Goal: Task Accomplishment & Management: Manage account settings

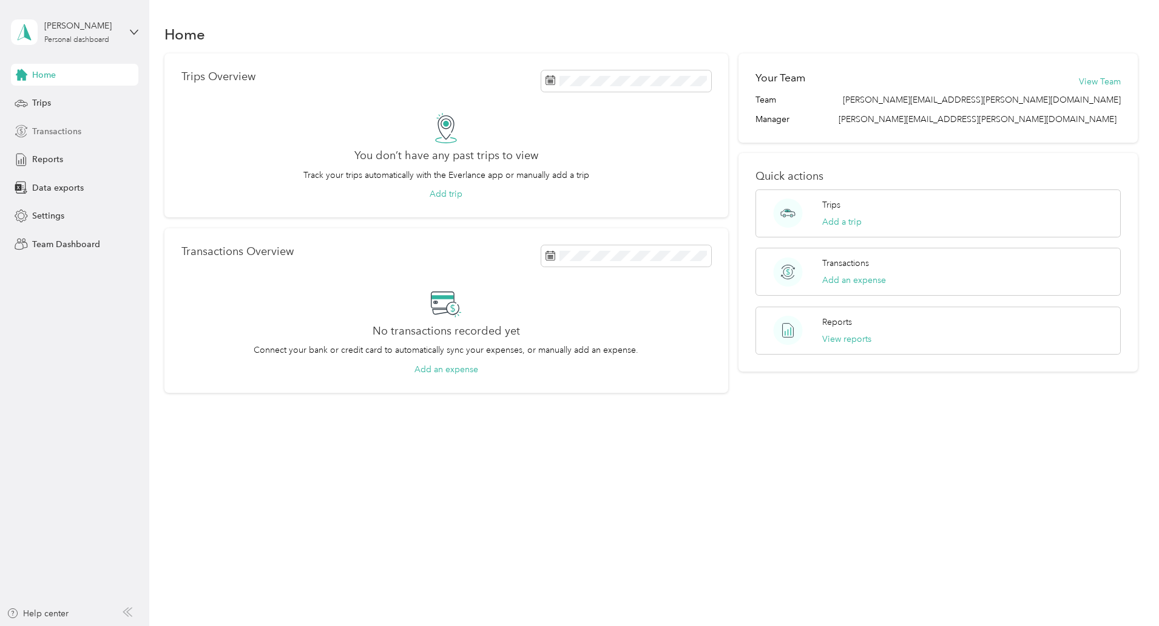
click at [72, 132] on span "Transactions" at bounding box center [56, 131] width 49 height 13
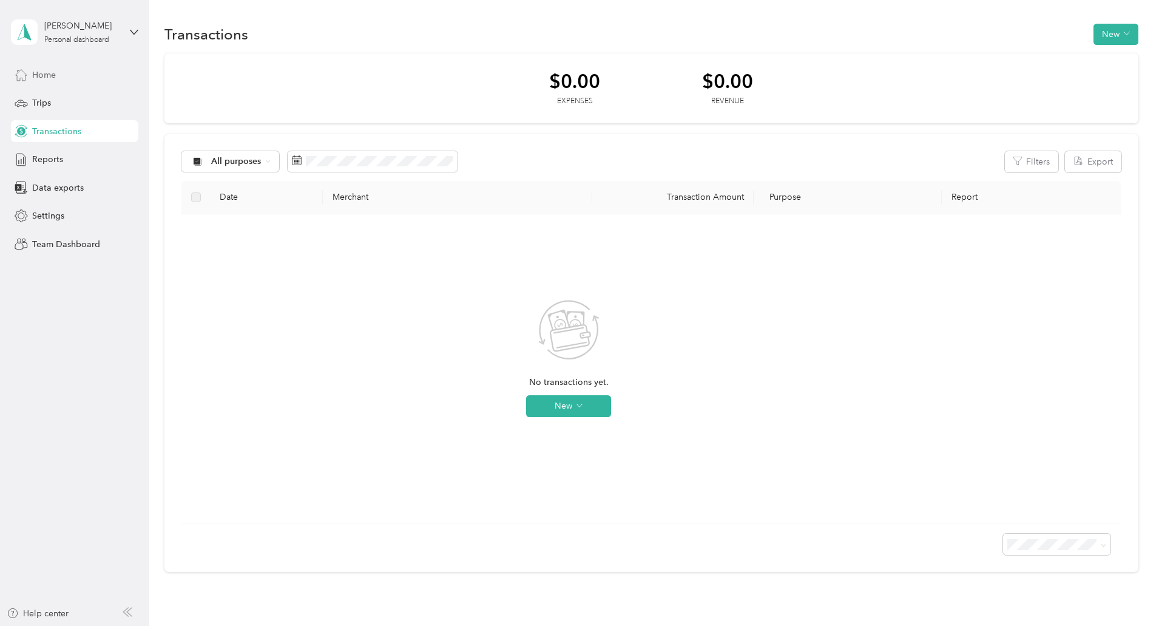
click at [56, 76] on span "Home" at bounding box center [44, 75] width 24 height 13
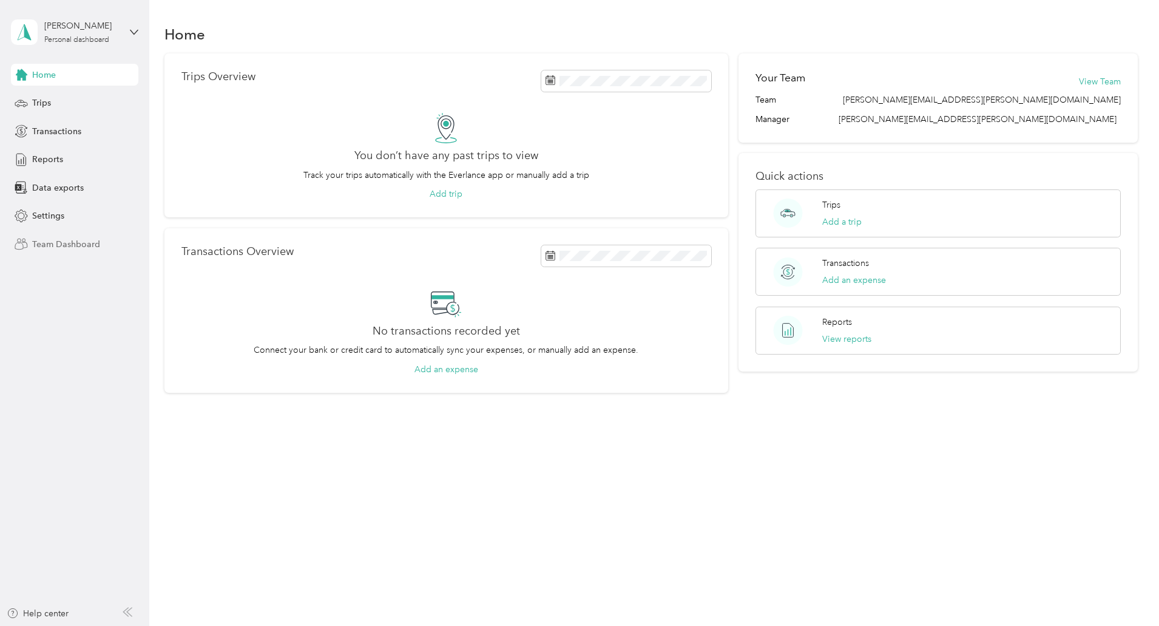
click at [75, 245] on span "Team Dashboard" at bounding box center [66, 244] width 68 height 13
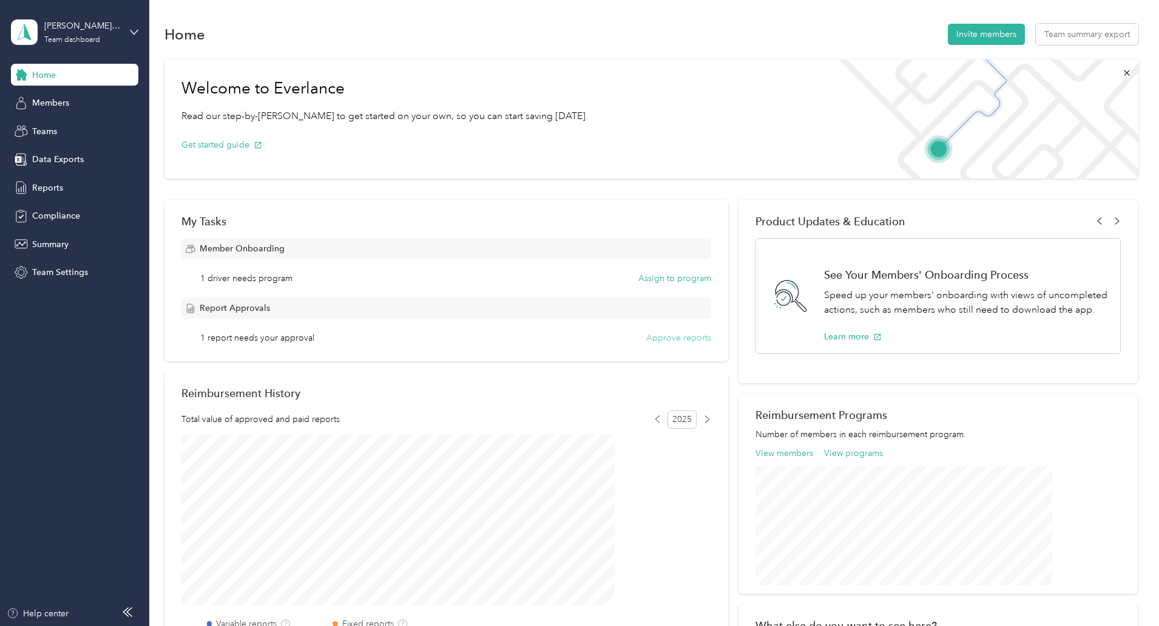
click at [658, 340] on button "Approve reports" at bounding box center [678, 337] width 65 height 13
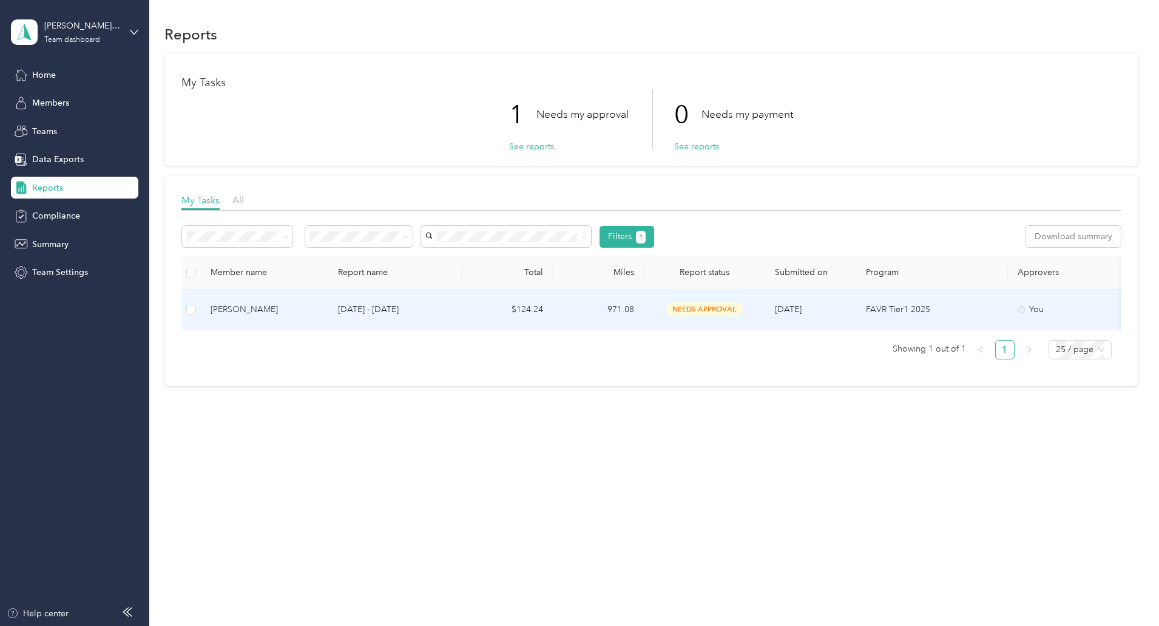
click at [319, 308] on div "[PERSON_NAME]" at bounding box center [265, 309] width 108 height 13
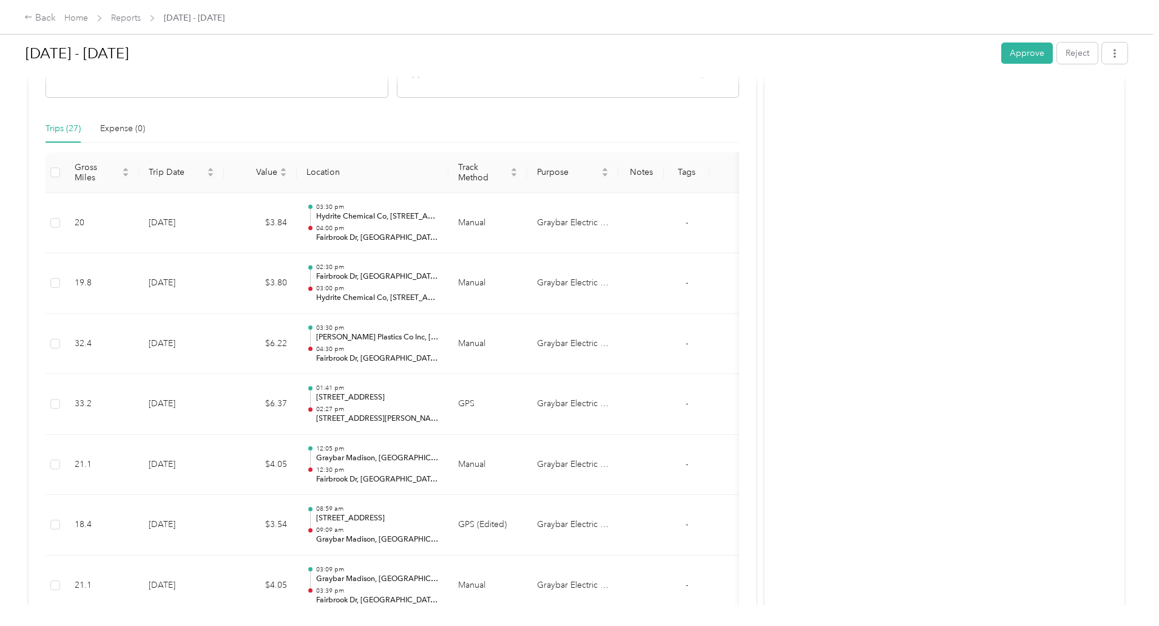
scroll to position [243, 0]
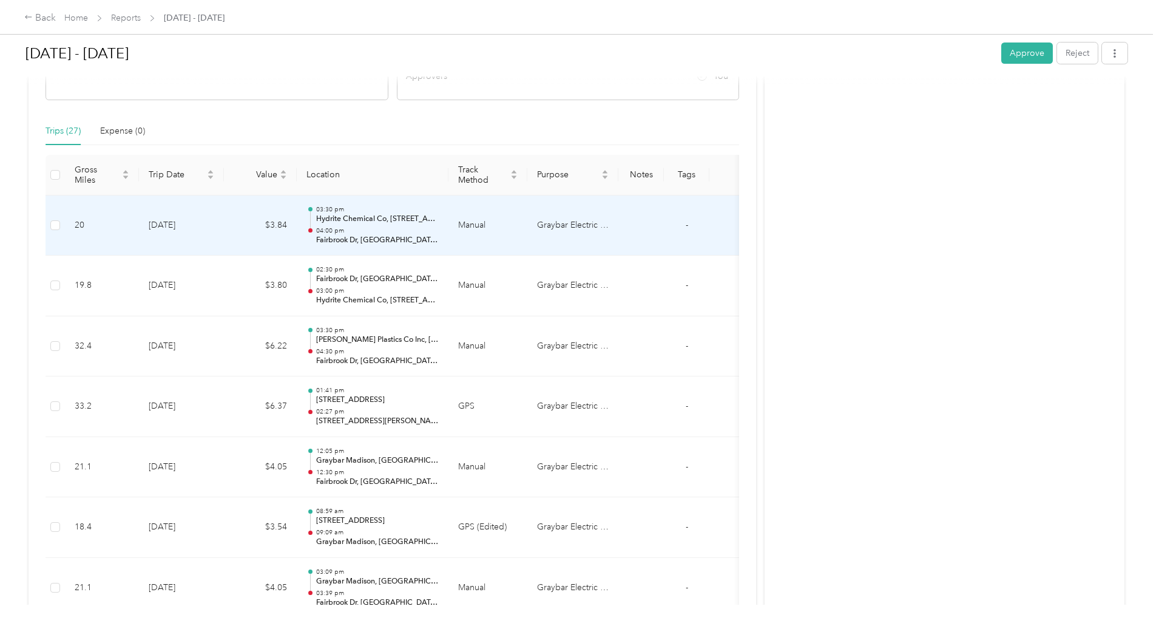
click at [439, 234] on p "04:00 pm" at bounding box center [377, 230] width 123 height 8
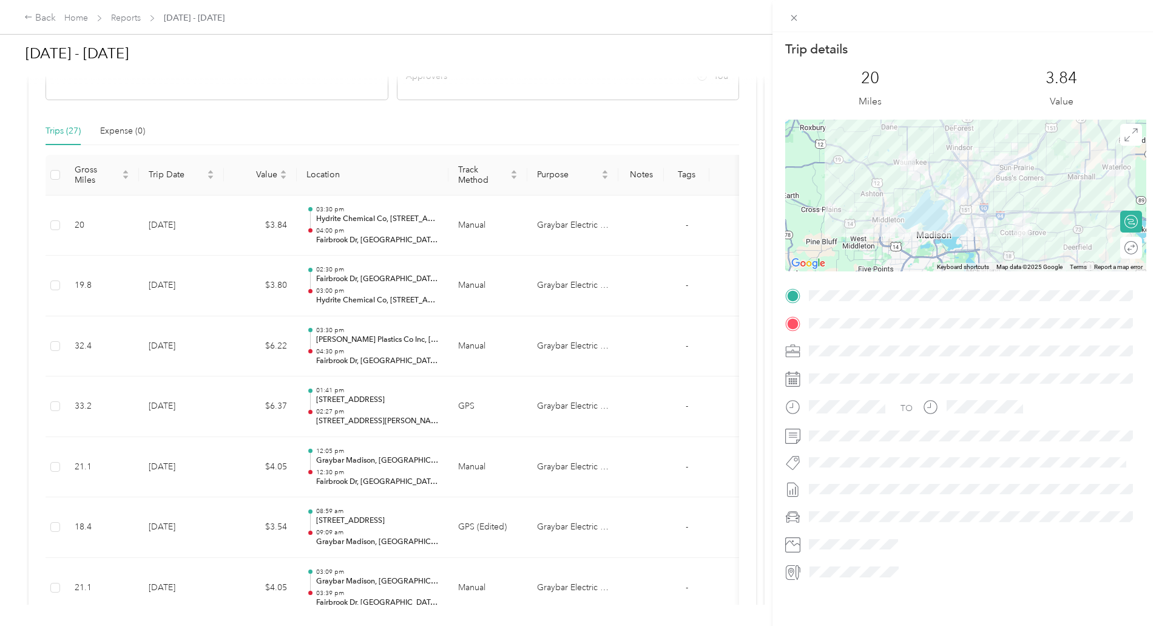
click at [459, 282] on div "Trip details This trip cannot be edited because it is either under review, appr…" at bounding box center [579, 313] width 1159 height 626
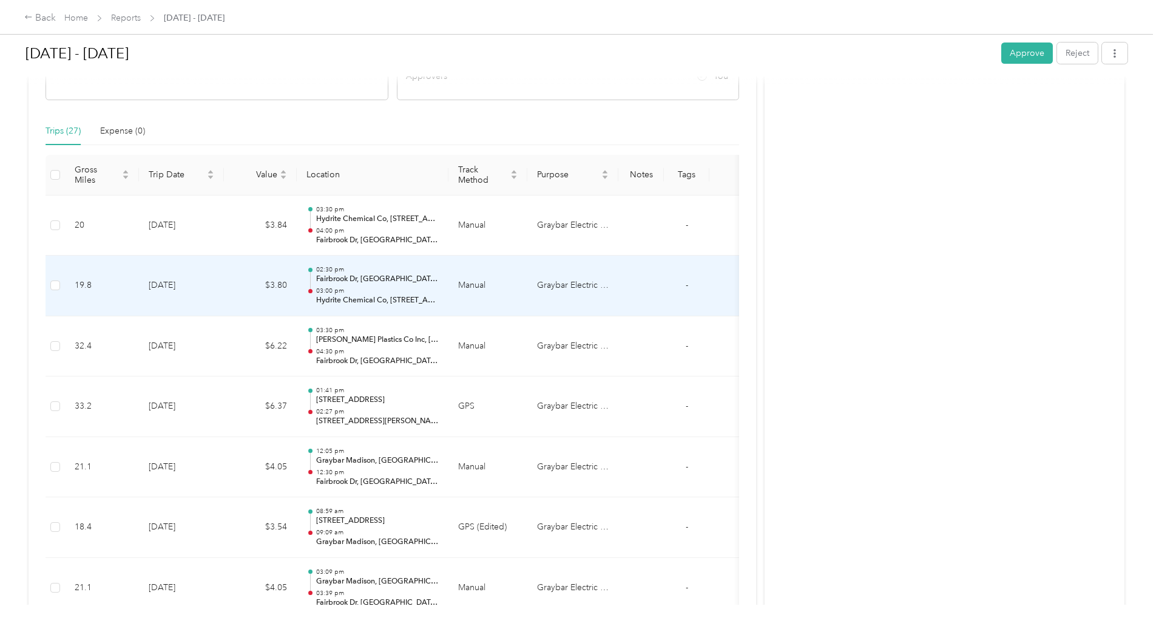
click at [439, 288] on p "03:00 pm" at bounding box center [377, 290] width 123 height 8
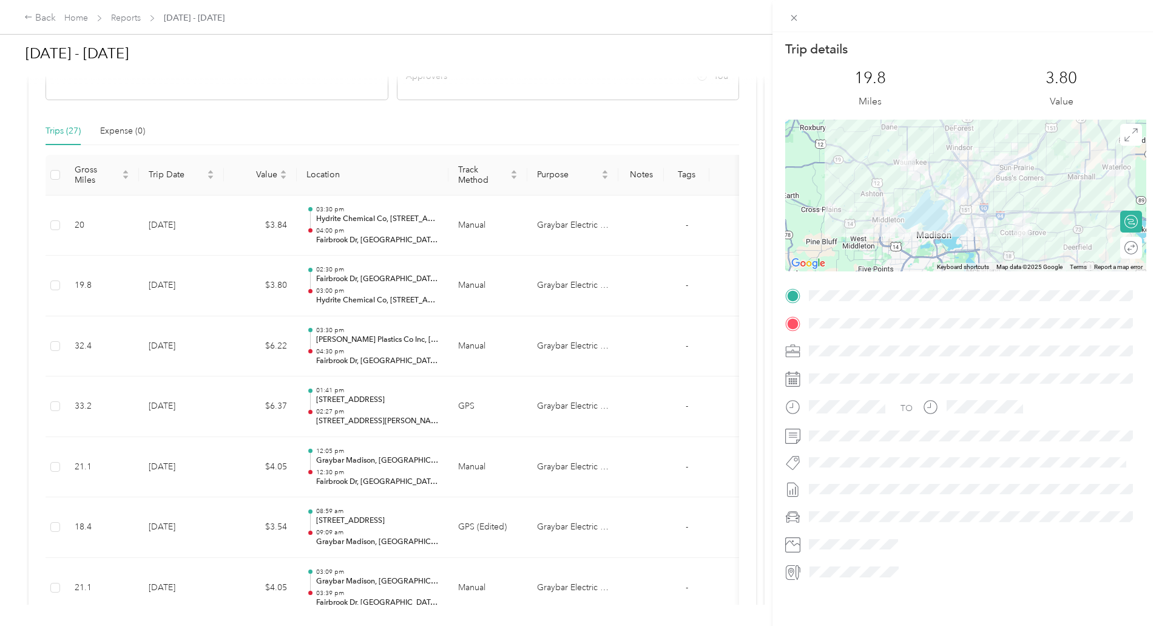
click at [472, 351] on div "Trip details This trip cannot be edited because it is either under review, appr…" at bounding box center [579, 313] width 1159 height 626
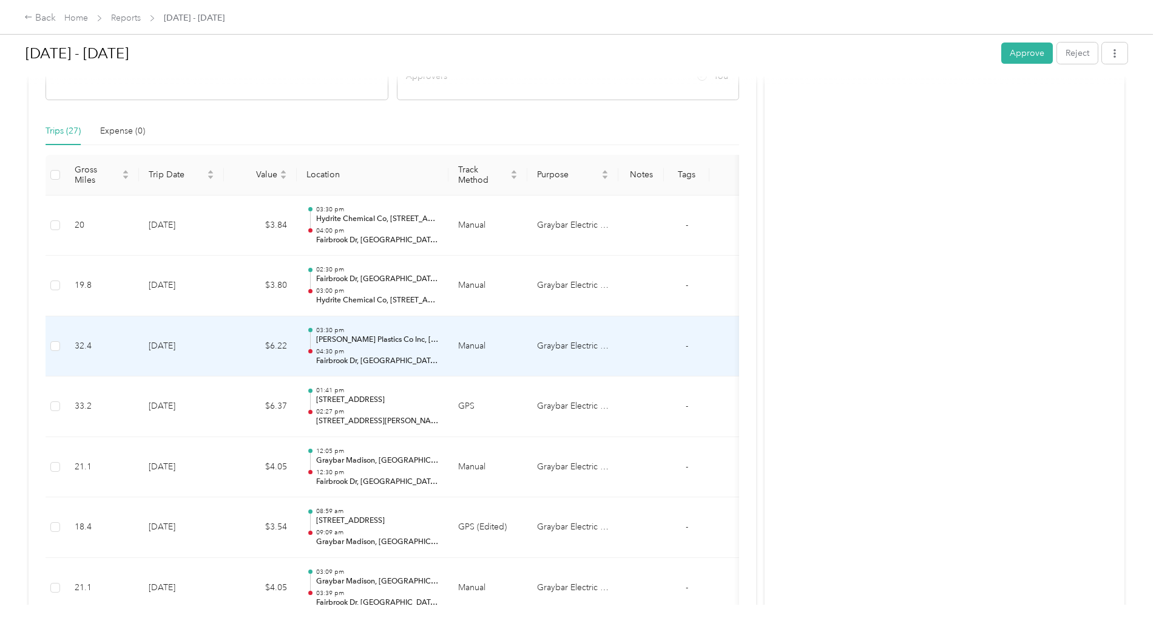
click at [439, 351] on p "04:30 pm" at bounding box center [377, 351] width 123 height 8
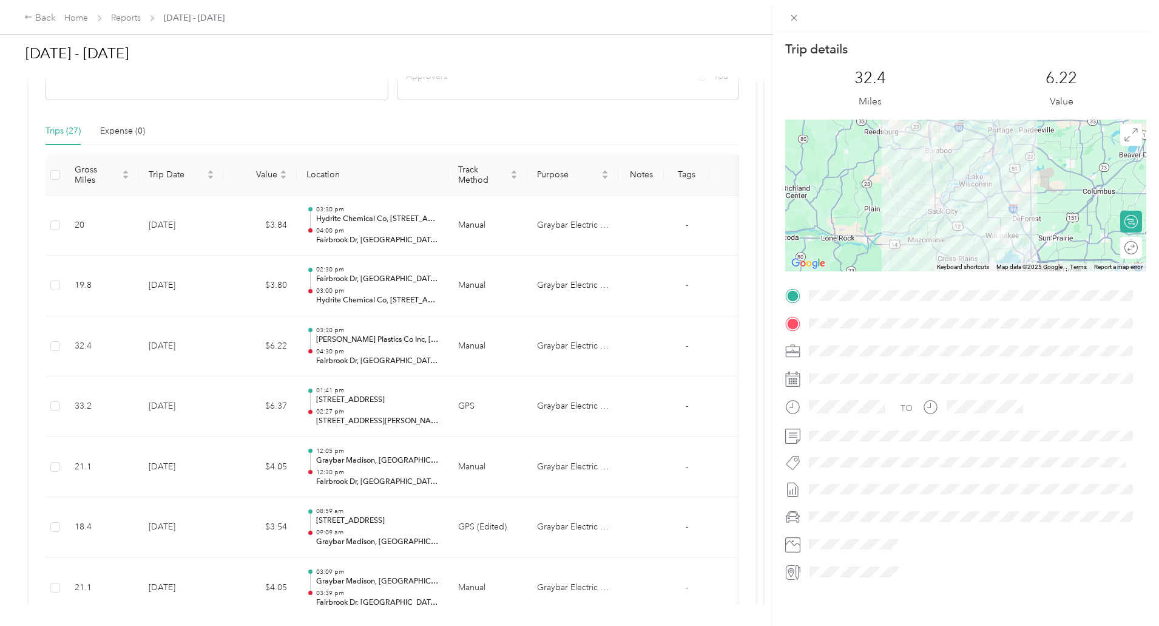
click at [462, 407] on div "Trip details This trip cannot be edited because it is either under review, appr…" at bounding box center [579, 313] width 1159 height 626
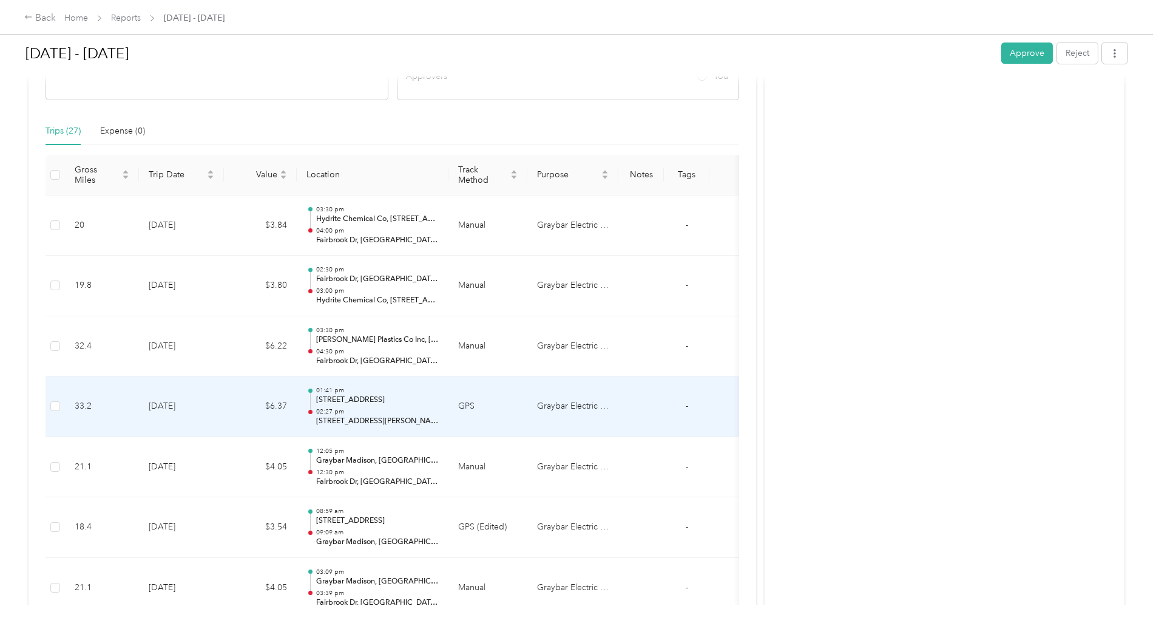
click at [439, 407] on p "02:27 pm" at bounding box center [377, 411] width 123 height 8
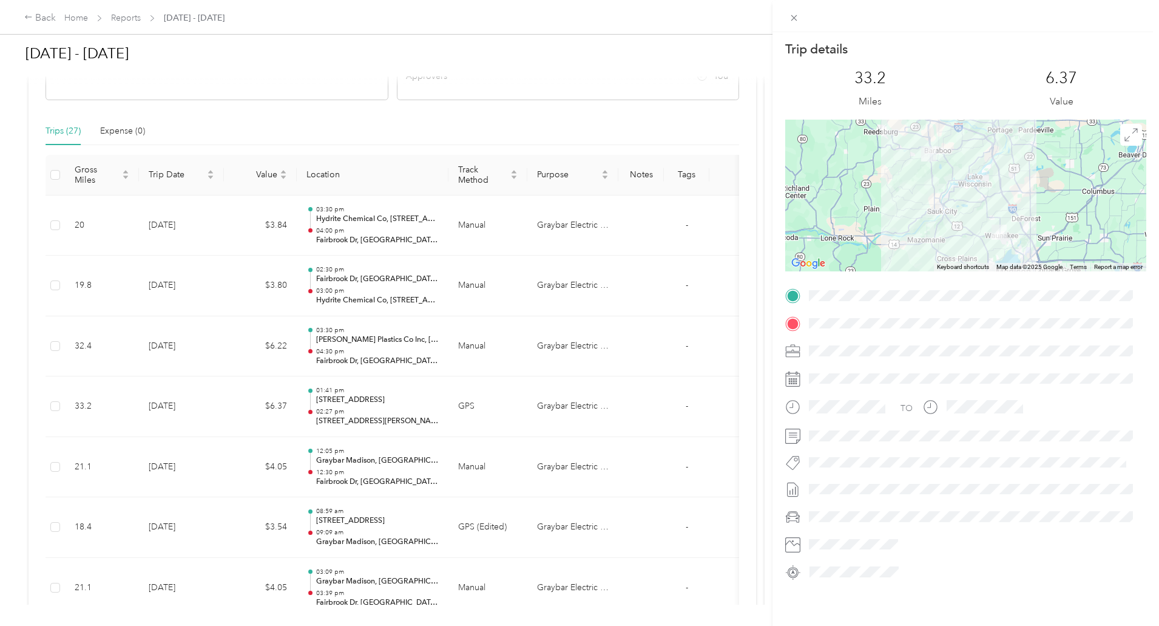
click at [464, 470] on div "Trip details This trip cannot be edited because it is either under review, appr…" at bounding box center [579, 313] width 1159 height 626
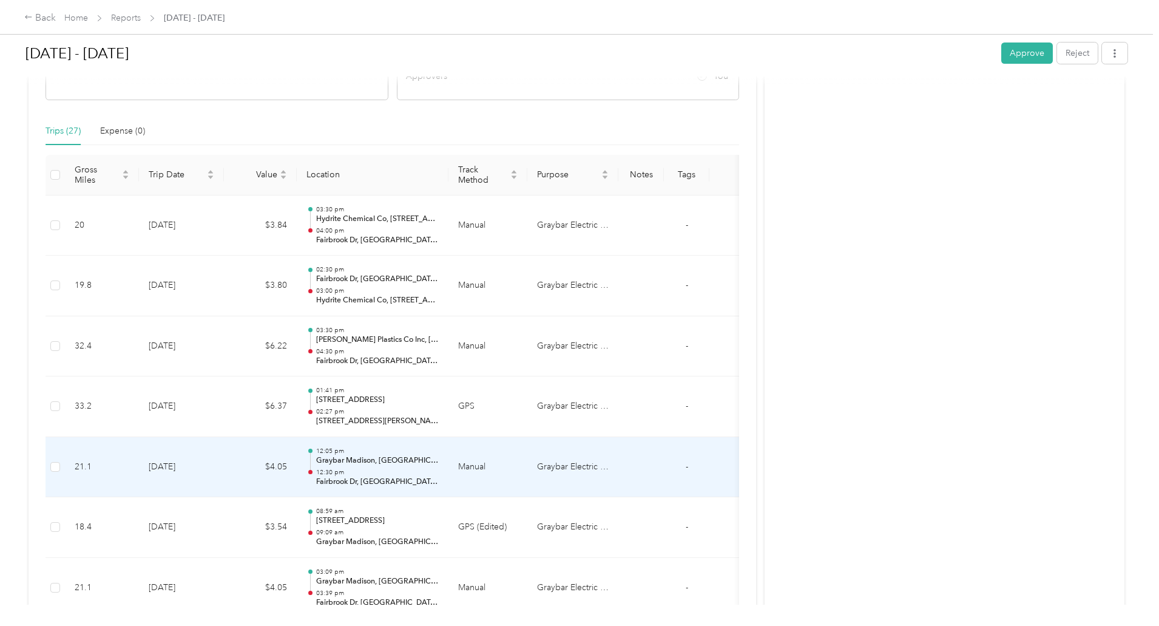
click at [439, 470] on p "12:30 pm" at bounding box center [377, 472] width 123 height 8
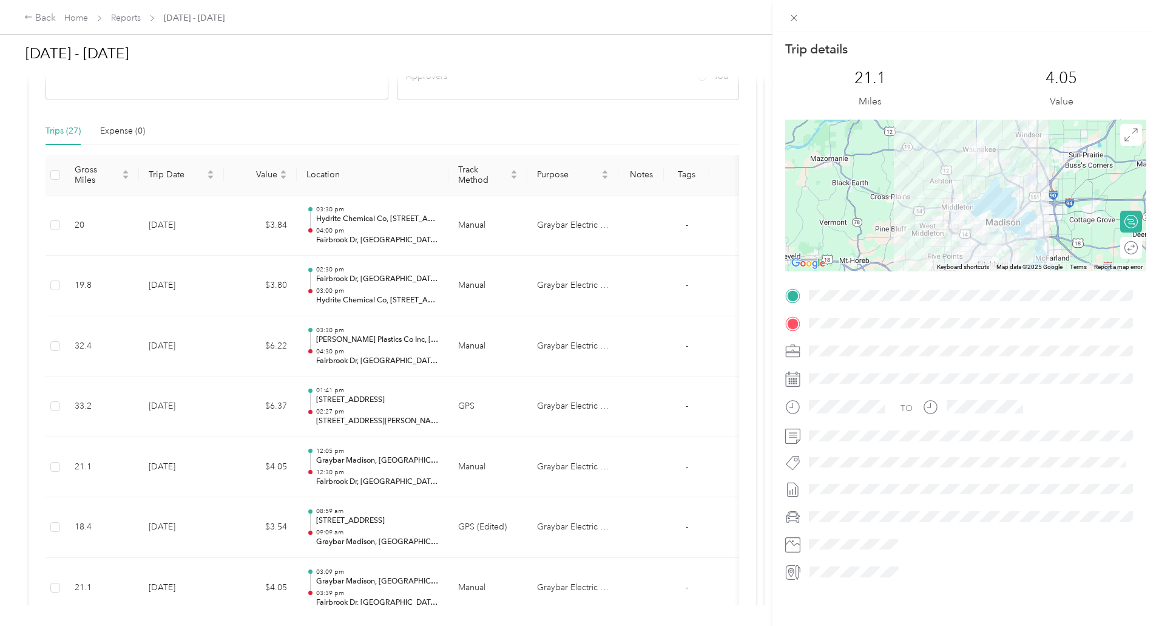
click at [459, 470] on div "Trip details This trip cannot be edited because it is either under review, appr…" at bounding box center [579, 313] width 1159 height 626
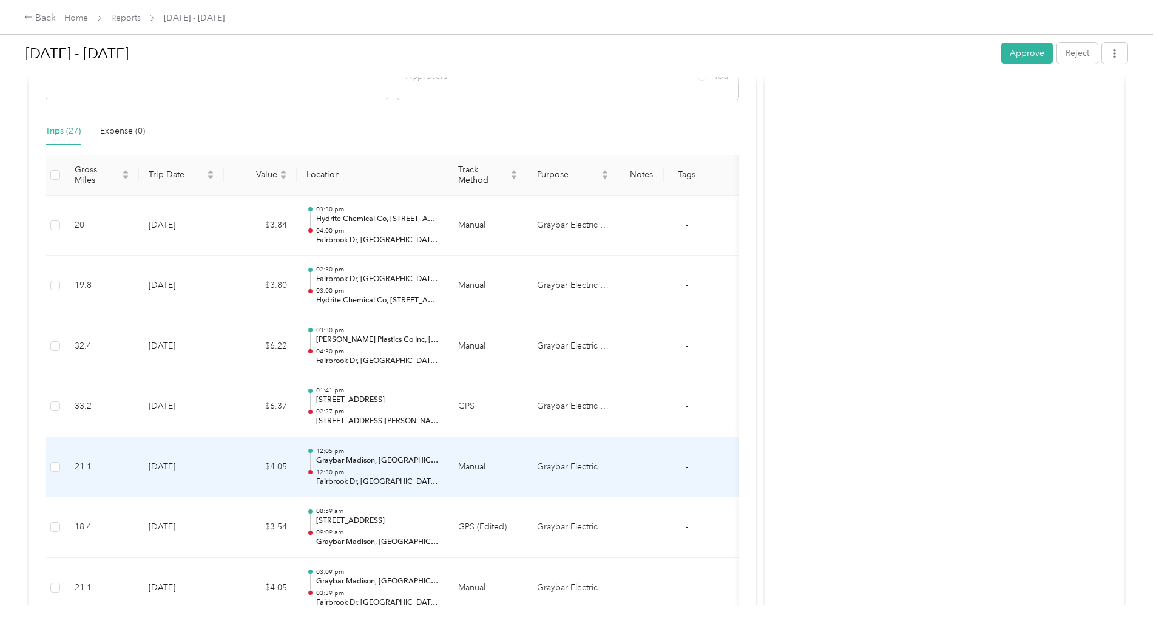
click at [439, 470] on p "12:30 pm" at bounding box center [377, 472] width 123 height 8
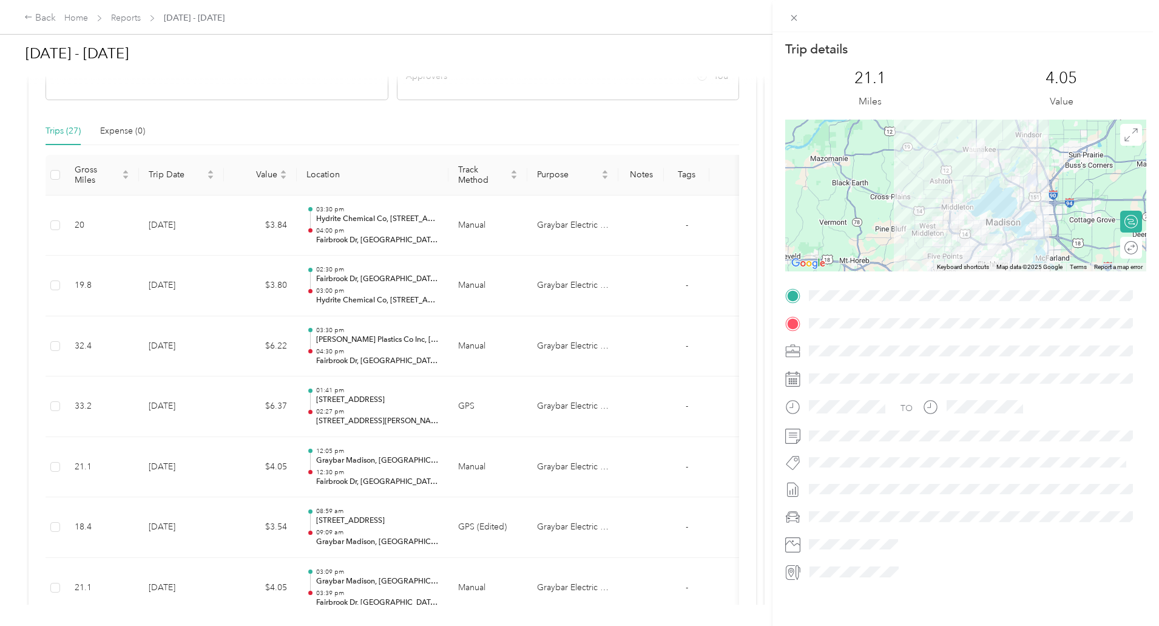
click at [469, 538] on div "Trip details This trip cannot be edited because it is either under review, appr…" at bounding box center [579, 313] width 1159 height 626
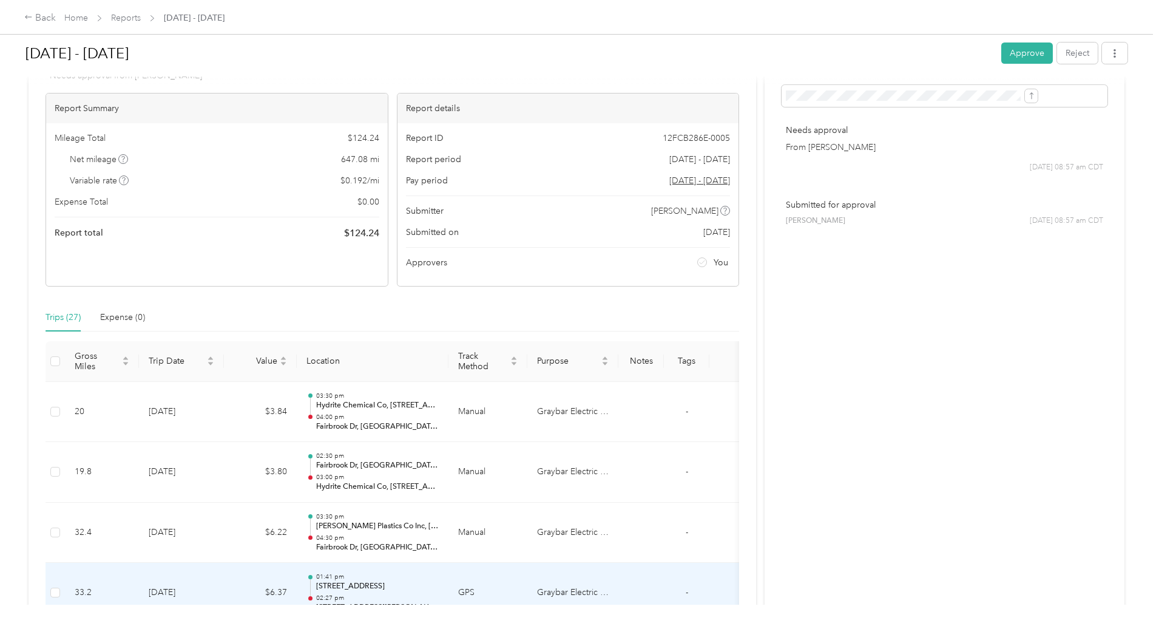
scroll to position [0, 0]
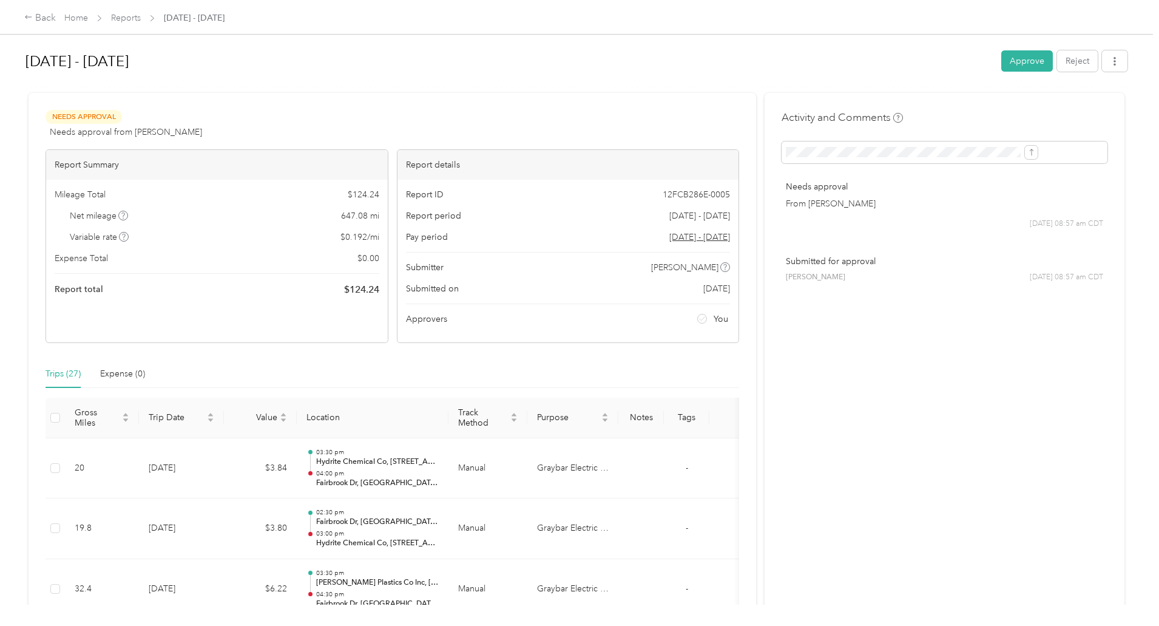
click at [594, 67] on h1 "[DATE] - [DATE]" at bounding box center [508, 61] width 967 height 29
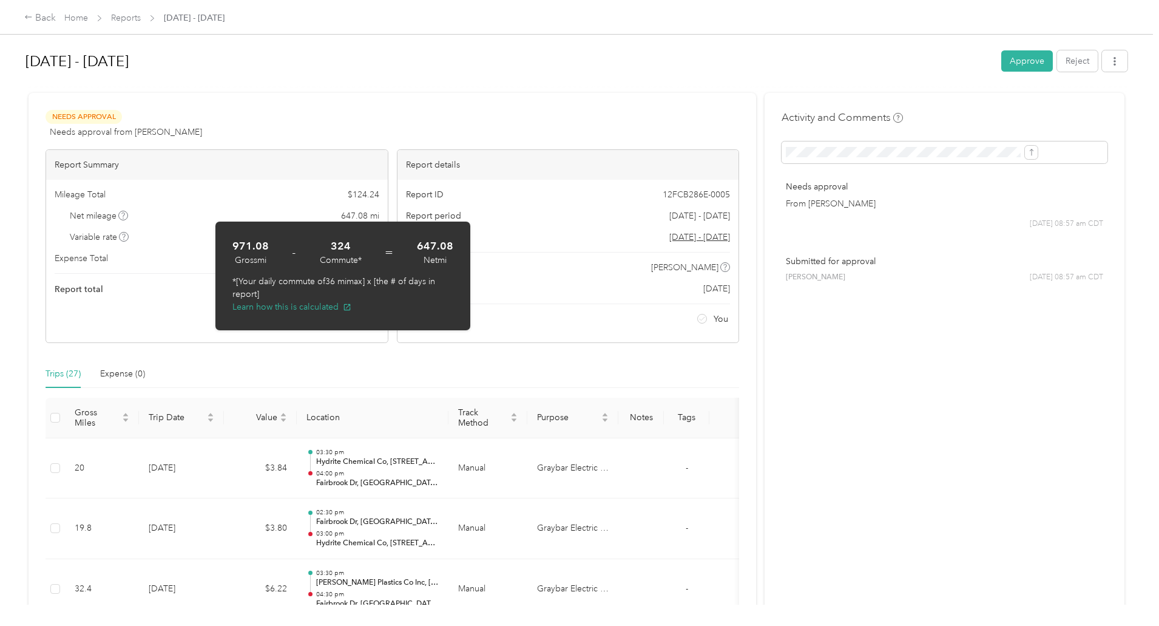
click at [89, 265] on div "Back Home Reports [DATE] - [DATE] [DATE] - [DATE] Approve Reject Needs Approval…" at bounding box center [576, 313] width 1153 height 626
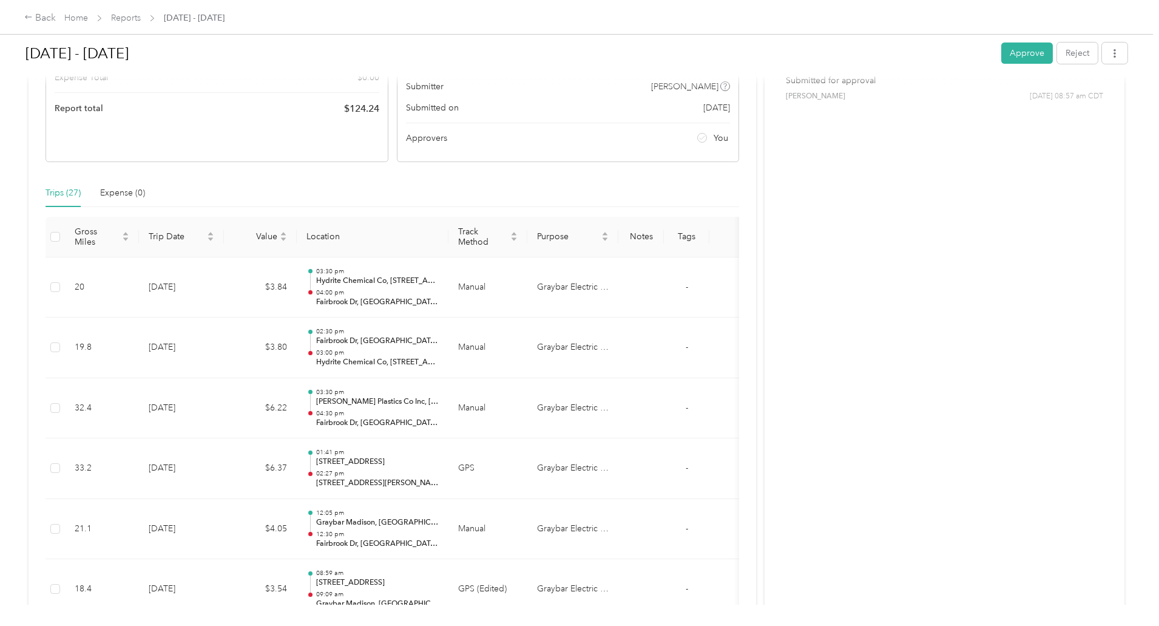
scroll to position [182, 0]
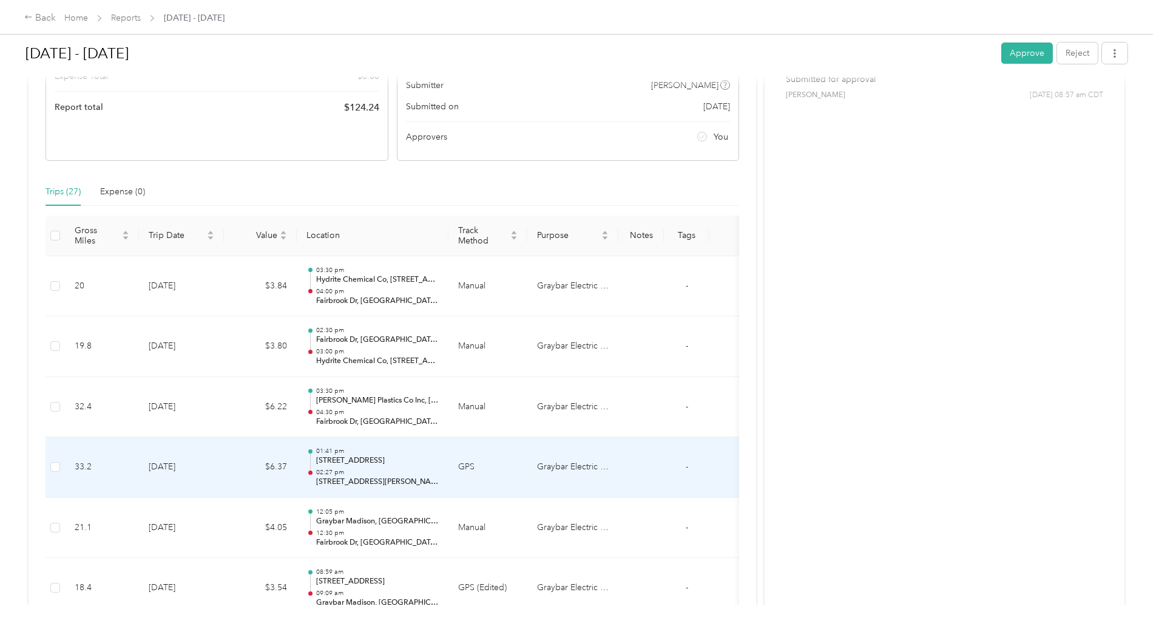
click at [439, 472] on p "02:27 pm" at bounding box center [377, 472] width 123 height 8
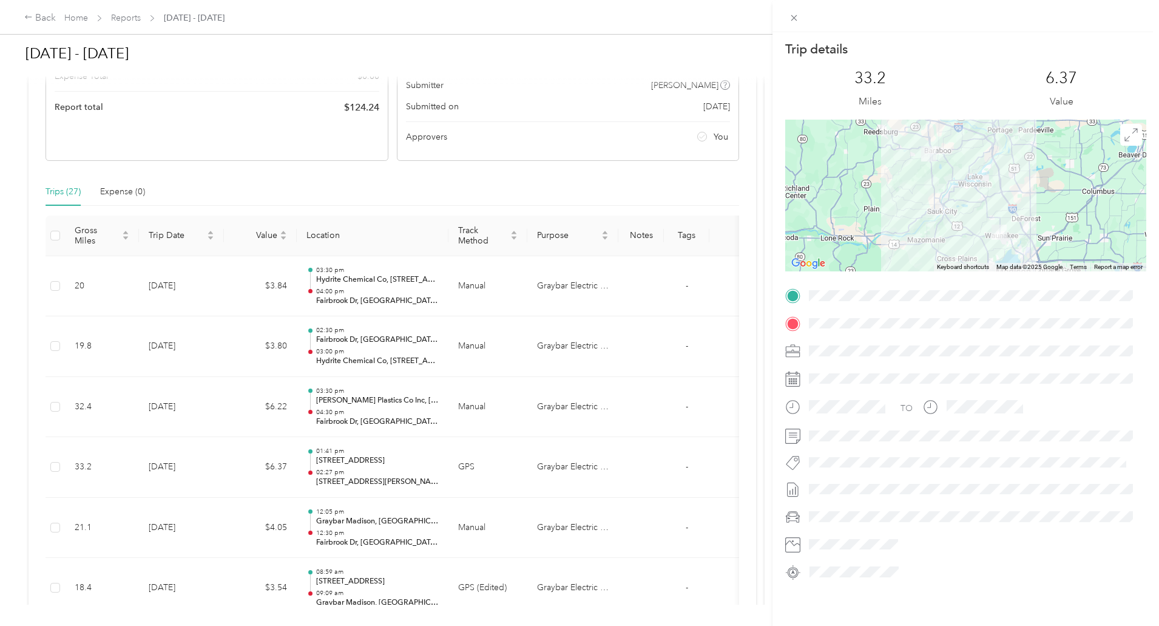
click at [472, 599] on div "Trip details This trip cannot be edited because it is either under review, appr…" at bounding box center [579, 313] width 1159 height 626
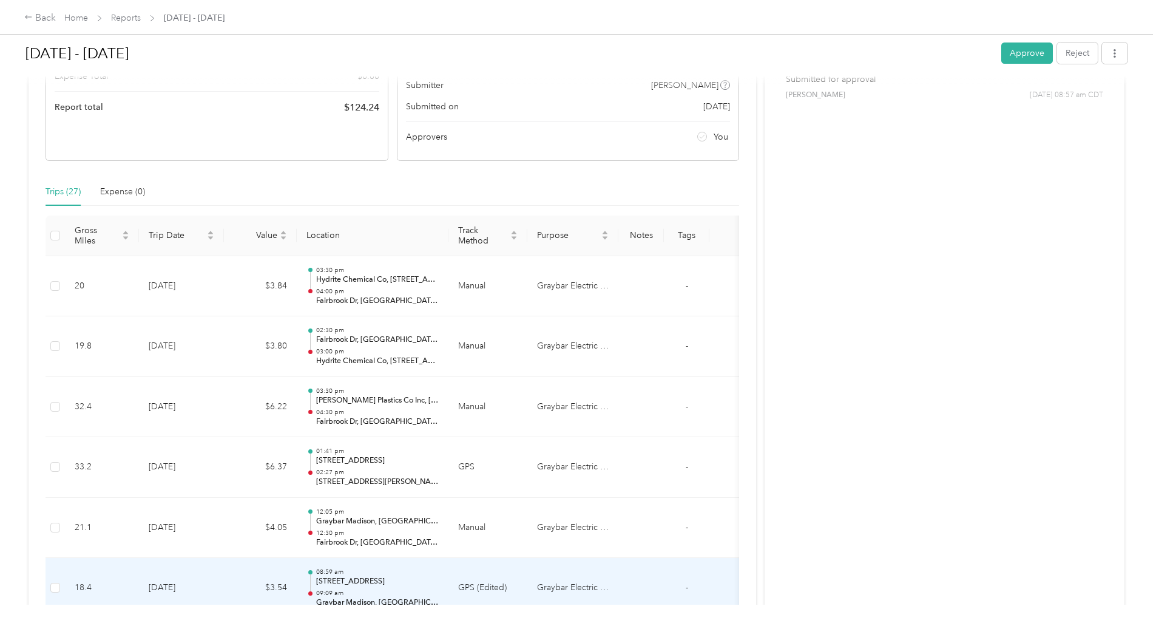
click at [439, 578] on p "[STREET_ADDRESS]" at bounding box center [377, 581] width 123 height 11
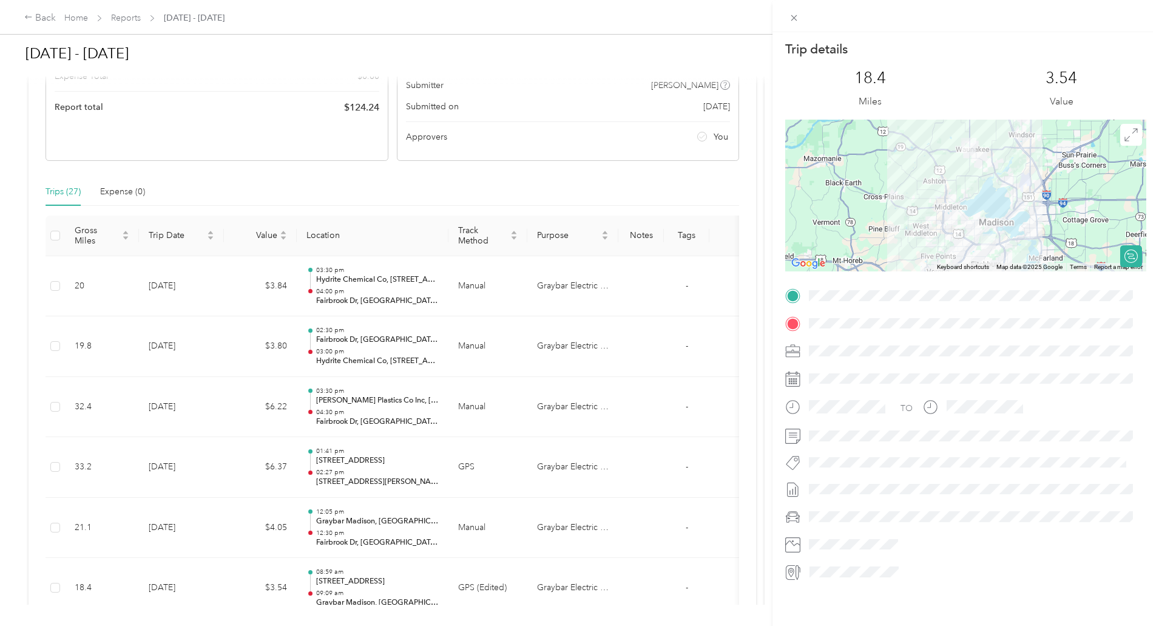
click at [965, 143] on img at bounding box center [968, 145] width 15 height 15
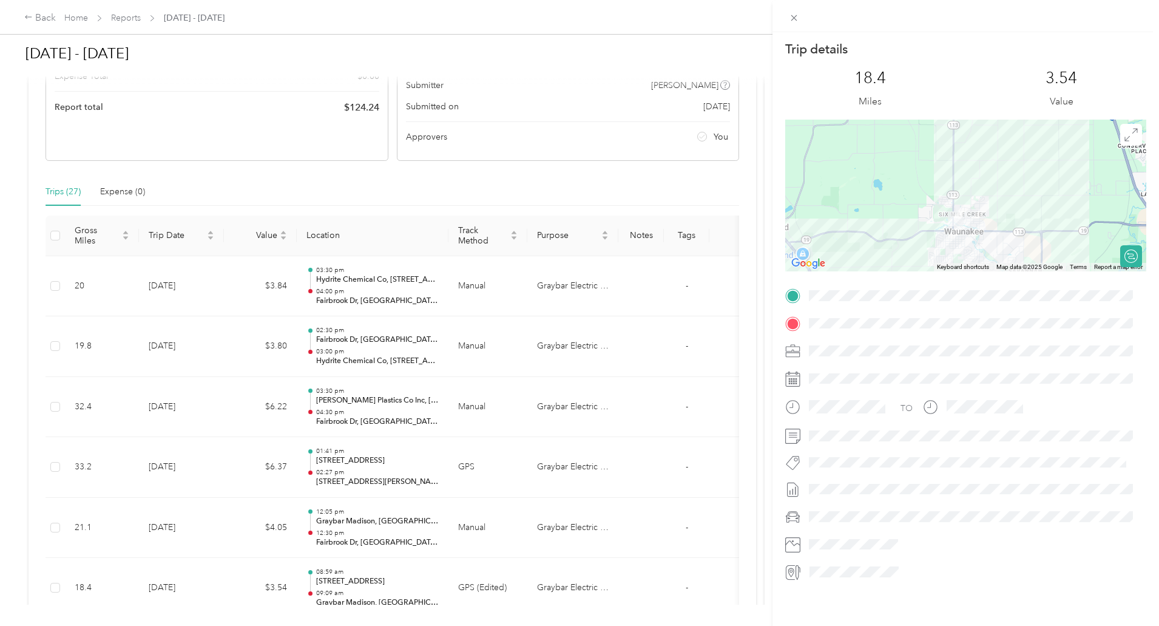
drag, startPoint x: 982, startPoint y: 146, endPoint x: 970, endPoint y: 244, distance: 98.4
click at [970, 244] on div at bounding box center [965, 196] width 361 height 152
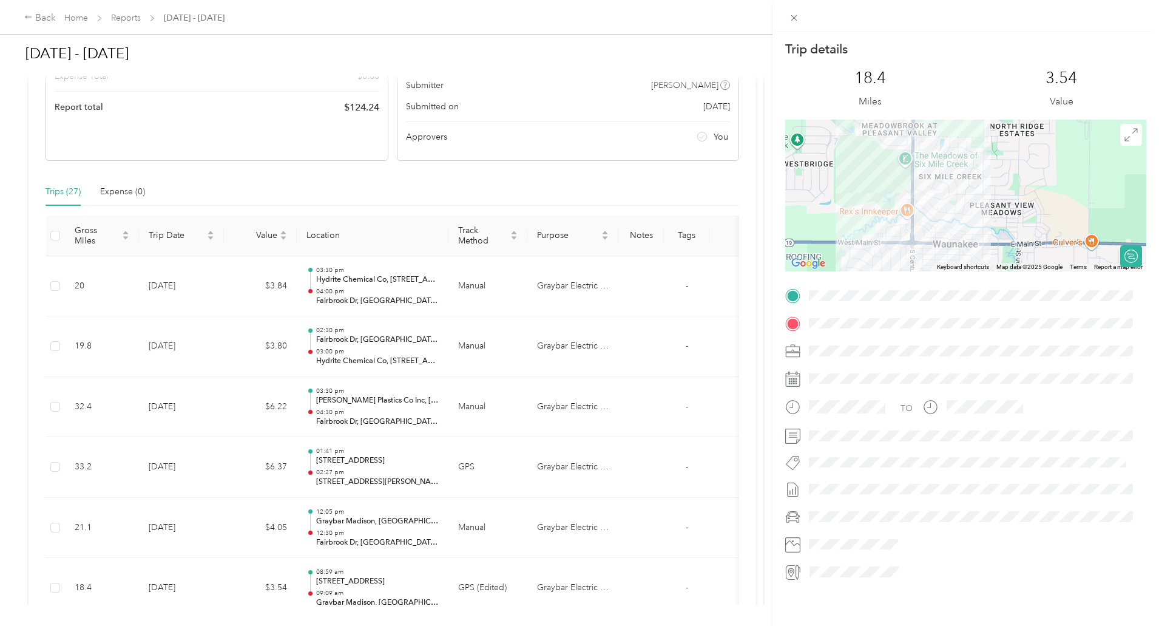
drag, startPoint x: 924, startPoint y: 234, endPoint x: 936, endPoint y: 214, distance: 22.6
click at [936, 214] on div at bounding box center [965, 196] width 361 height 152
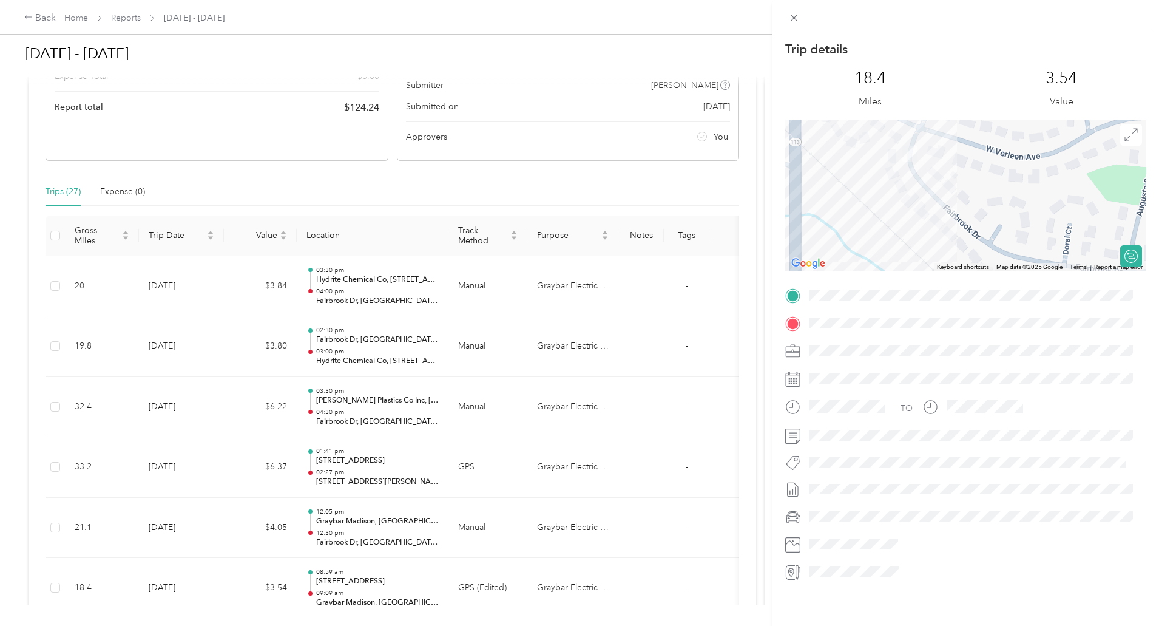
click at [915, 291] on div "Trip details This trip cannot be edited because it is either under review, appr…" at bounding box center [965, 311] width 361 height 541
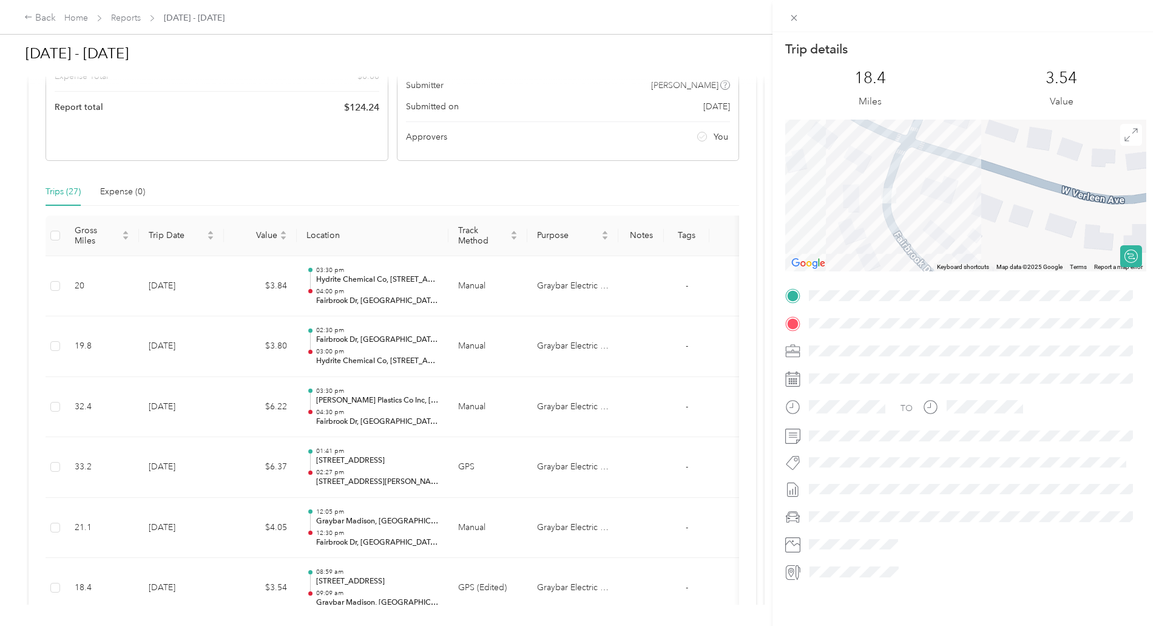
drag, startPoint x: 876, startPoint y: 164, endPoint x: 889, endPoint y: 253, distance: 89.6
click at [889, 254] on div at bounding box center [965, 196] width 361 height 152
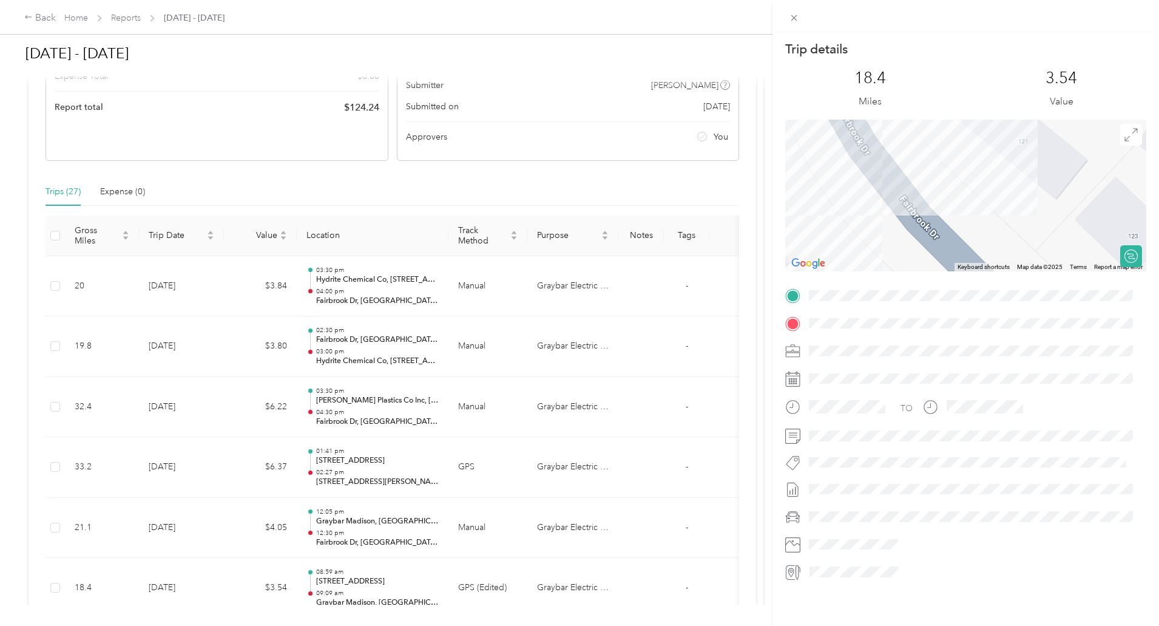
drag, startPoint x: 819, startPoint y: 172, endPoint x: 968, endPoint y: 193, distance: 150.8
click at [968, 193] on div at bounding box center [965, 196] width 361 height 152
drag, startPoint x: 807, startPoint y: 207, endPoint x: 873, endPoint y: 268, distance: 89.7
click at [870, 269] on div at bounding box center [965, 196] width 361 height 152
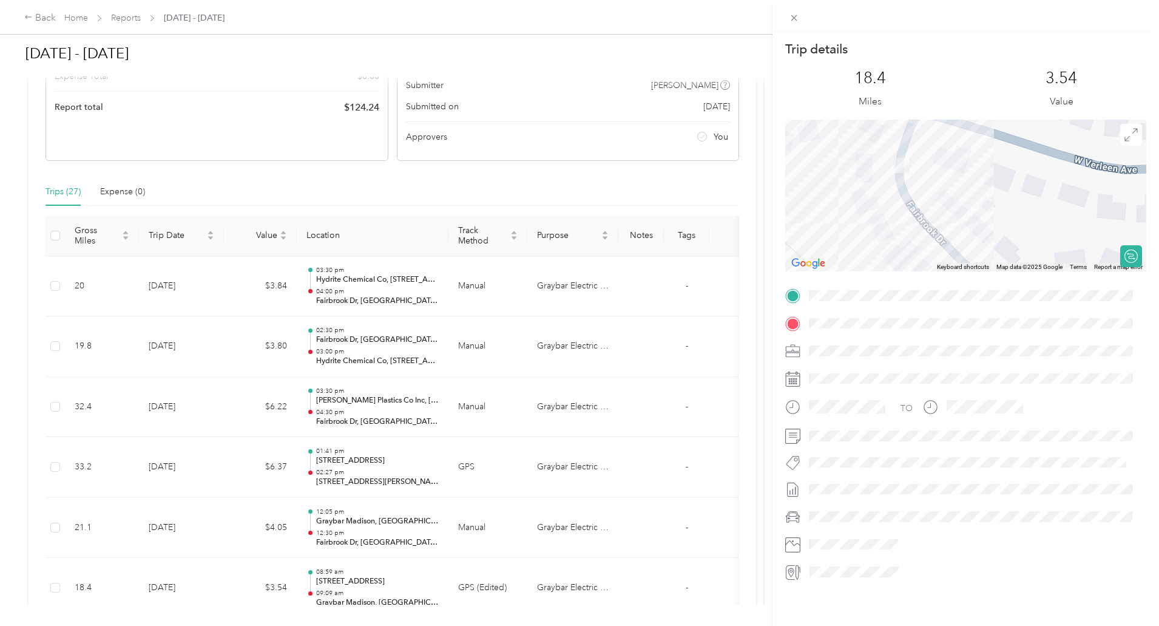
click at [866, 171] on div at bounding box center [965, 196] width 361 height 152
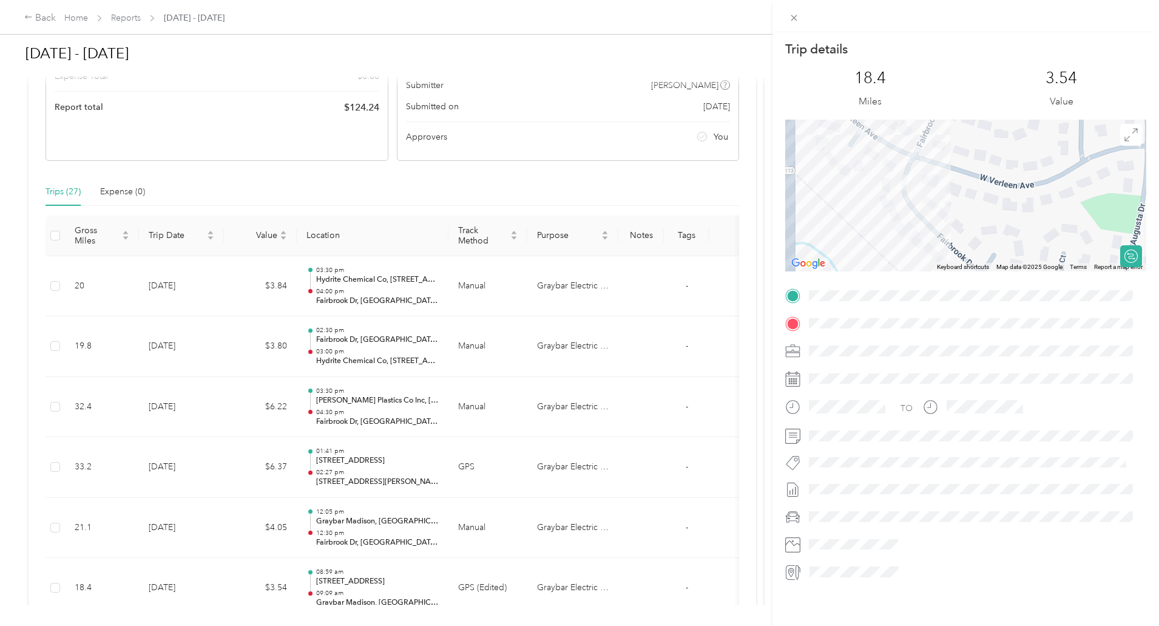
click at [112, 408] on div "Trip details This trip cannot be edited because it is either under review, appr…" at bounding box center [579, 313] width 1159 height 626
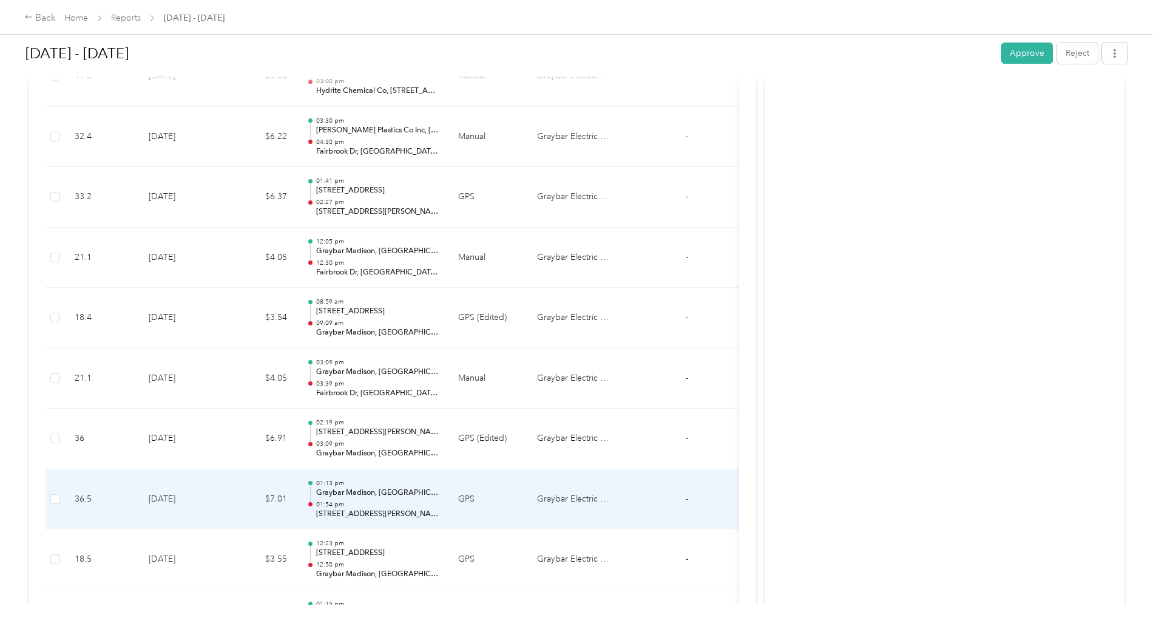
scroll to position [425, 0]
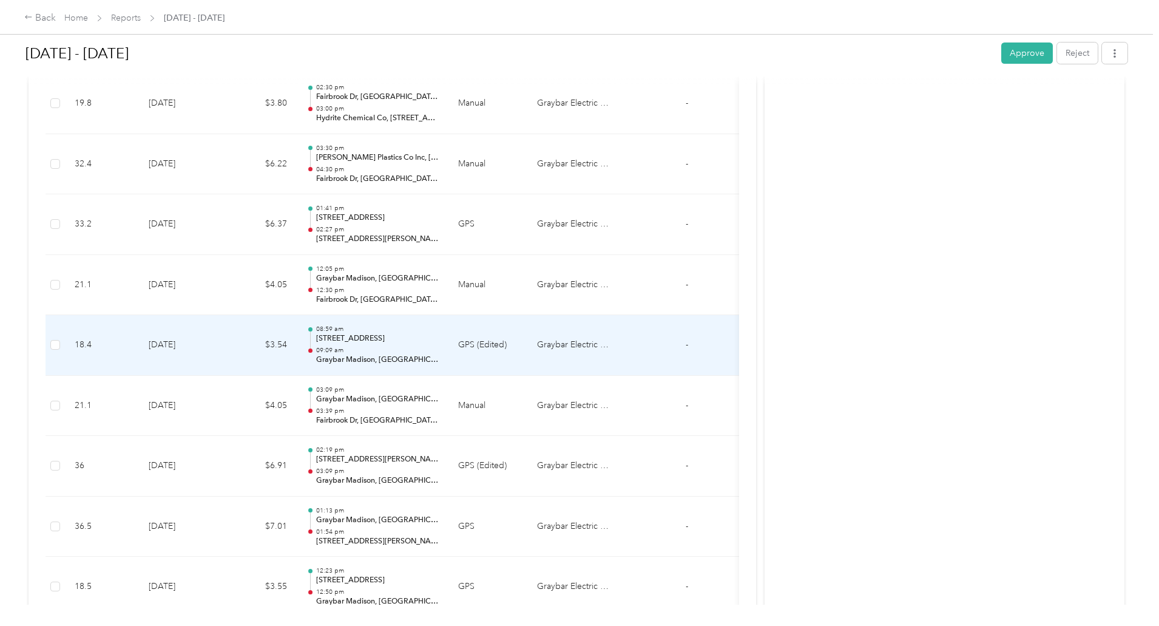
click at [439, 337] on p "[STREET_ADDRESS]" at bounding box center [377, 338] width 123 height 11
